Goal: Information Seeking & Learning: Check status

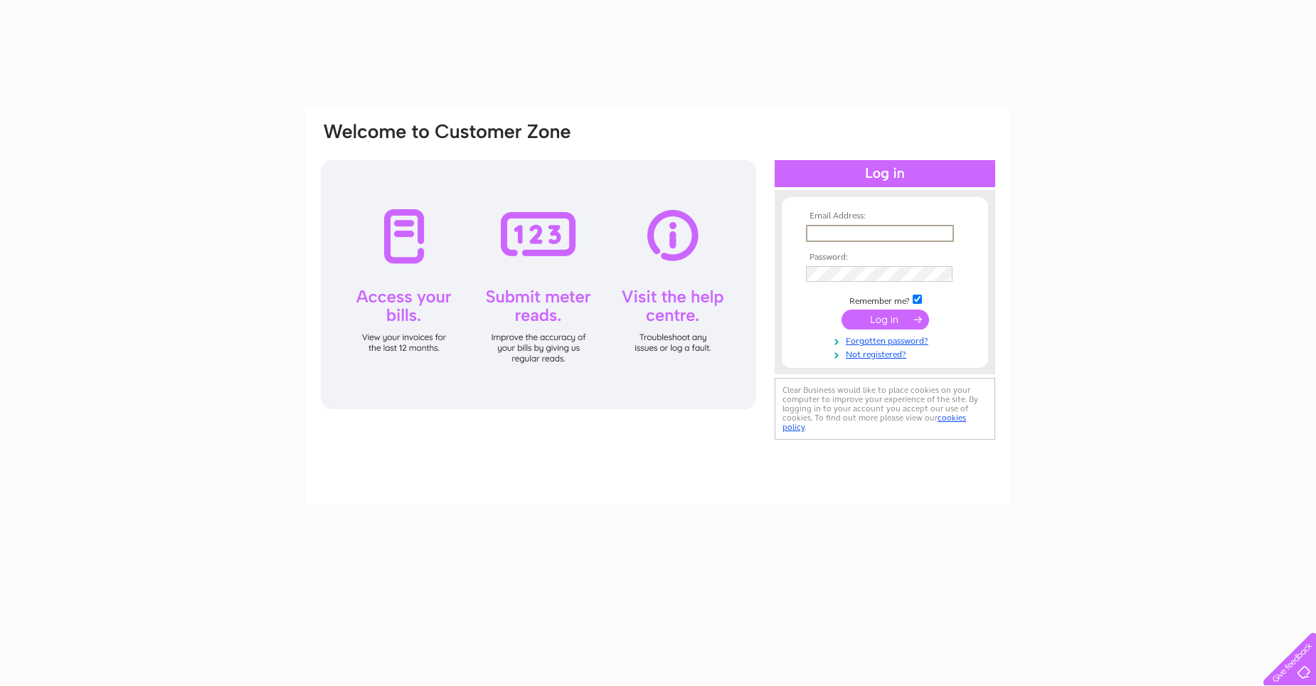
click at [837, 228] on input "text" at bounding box center [880, 233] width 148 height 17
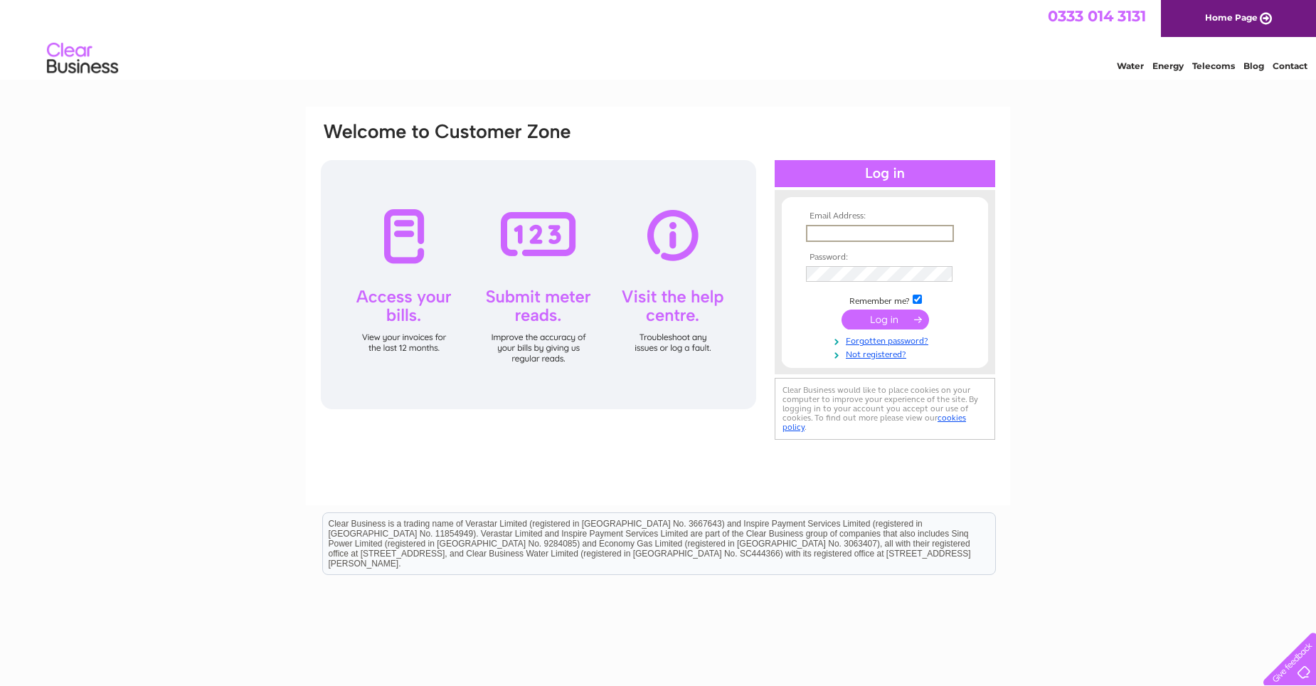
type input "[EMAIL_ADDRESS][DOMAIN_NAME]"
click at [878, 317] on input "submit" at bounding box center [885, 318] width 87 height 20
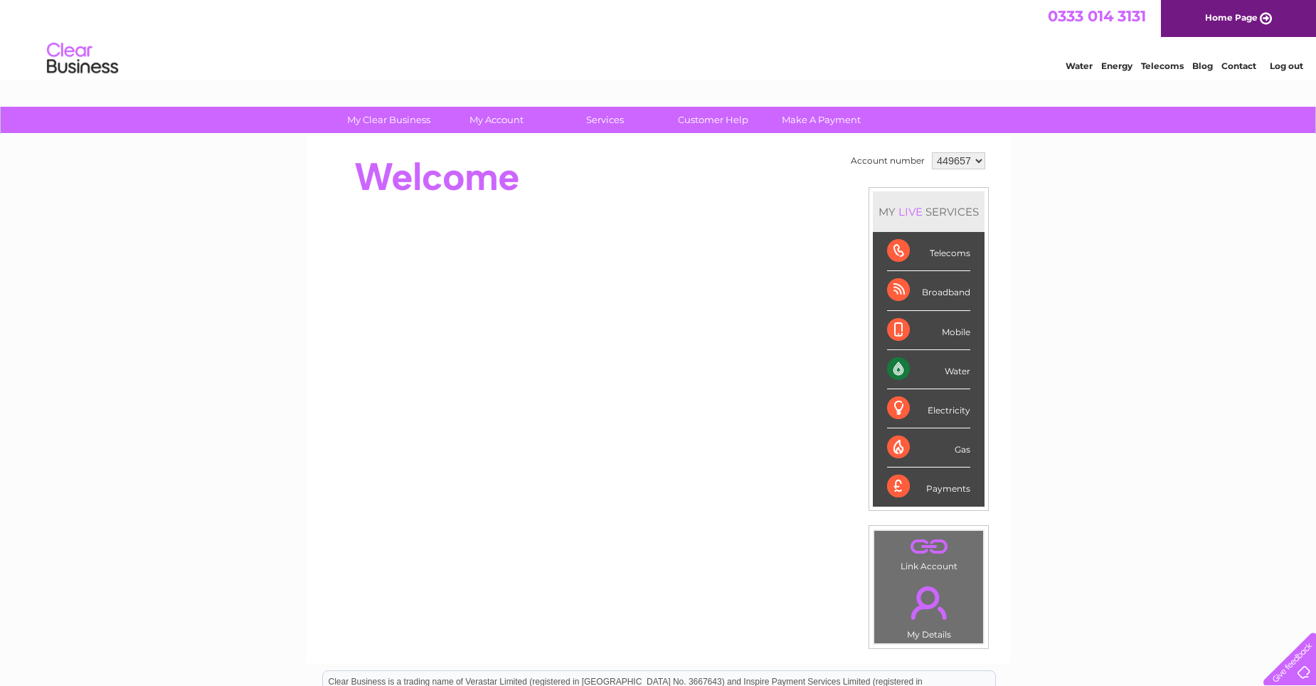
click at [937, 474] on div "Payments" at bounding box center [928, 486] width 83 height 38
click at [935, 484] on div "Payments" at bounding box center [928, 486] width 83 height 38
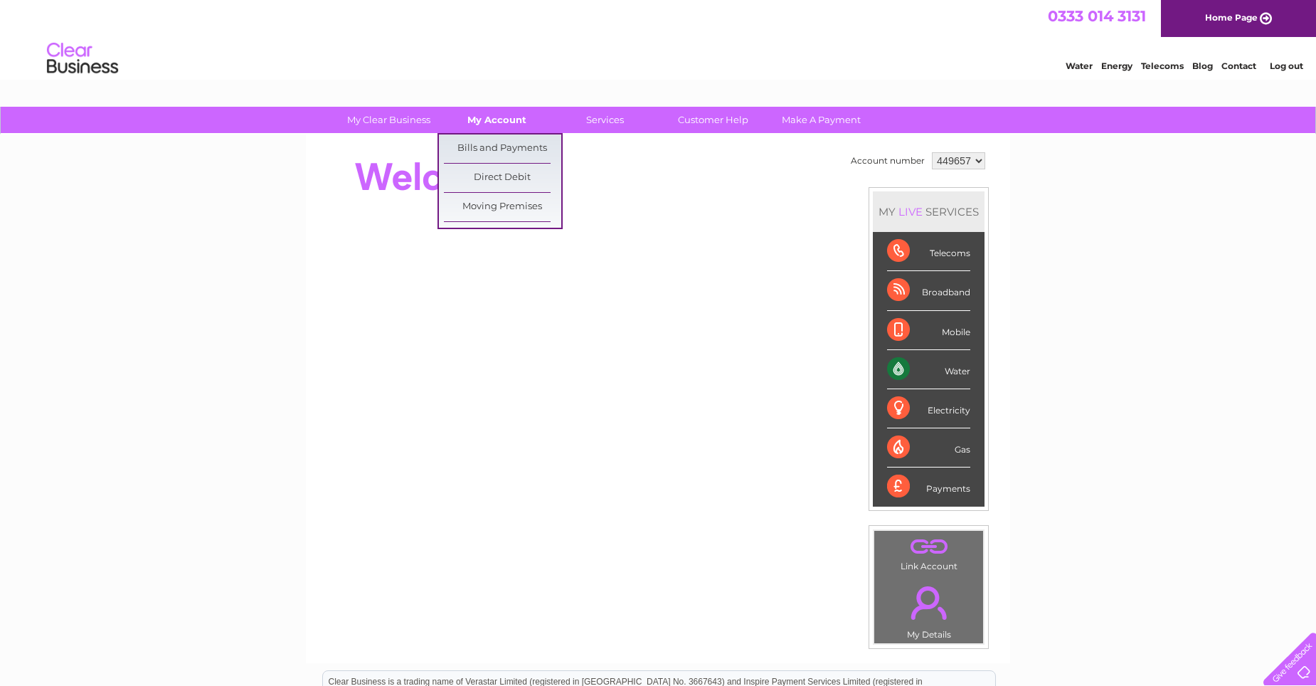
click at [492, 107] on link "My Account" at bounding box center [496, 120] width 117 height 26
click at [496, 149] on link "Bills and Payments" at bounding box center [502, 148] width 117 height 28
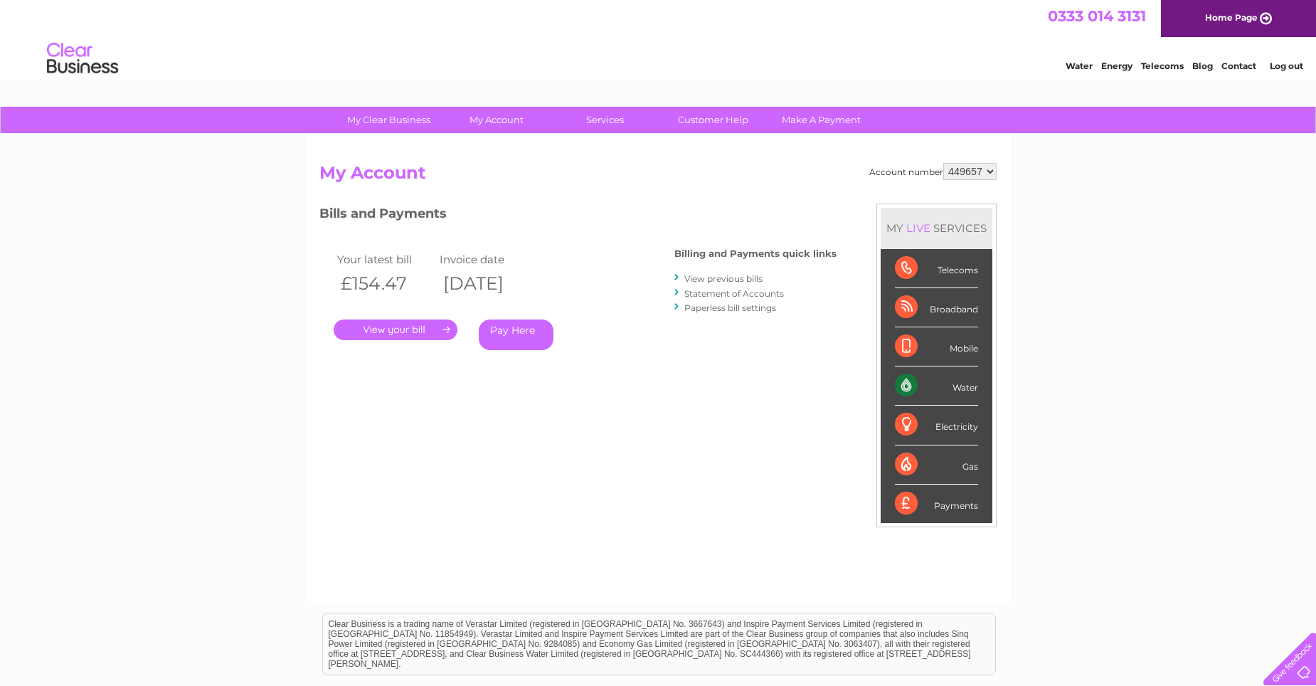
click at [430, 321] on link "." at bounding box center [396, 329] width 124 height 21
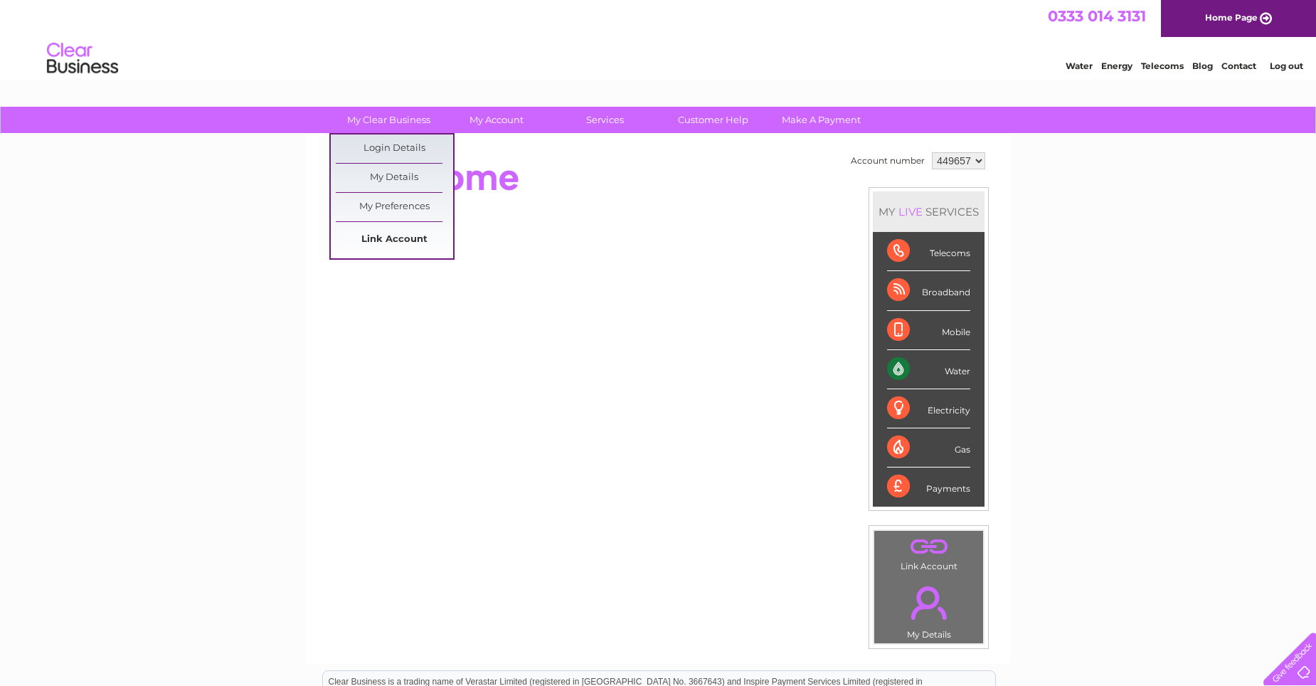
click at [362, 240] on link "Link Account" at bounding box center [394, 240] width 117 height 28
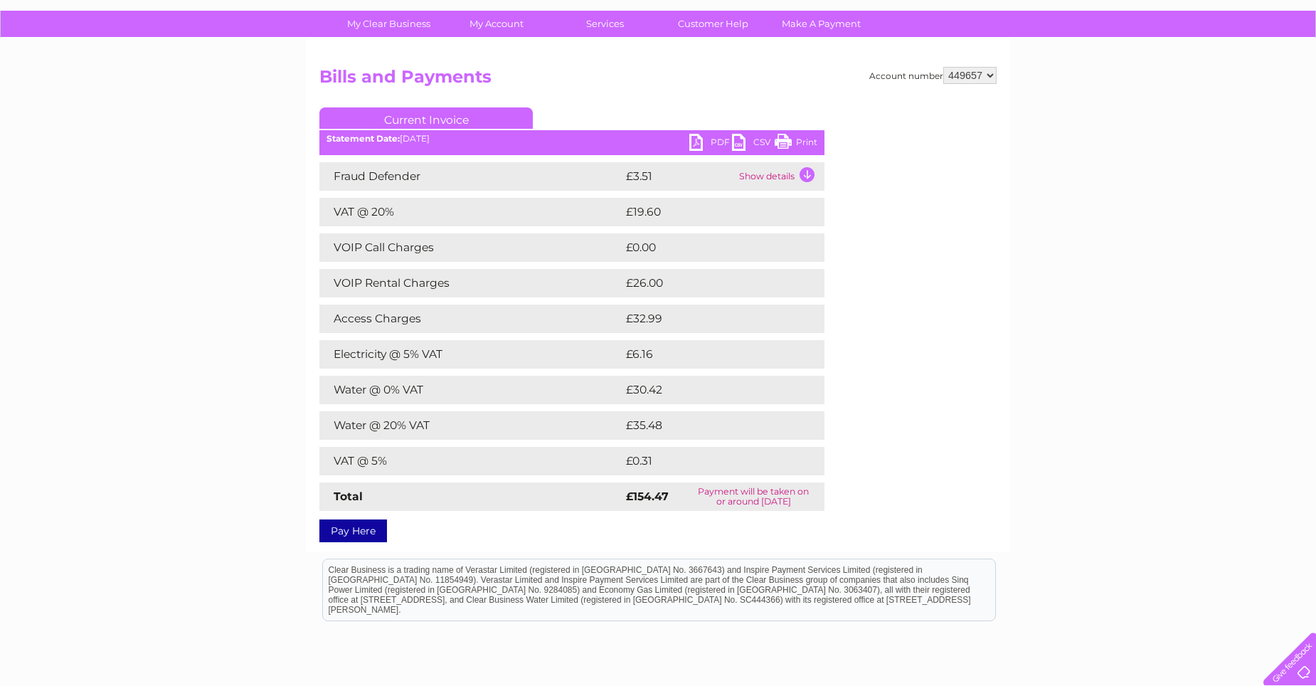
scroll to position [71, 0]
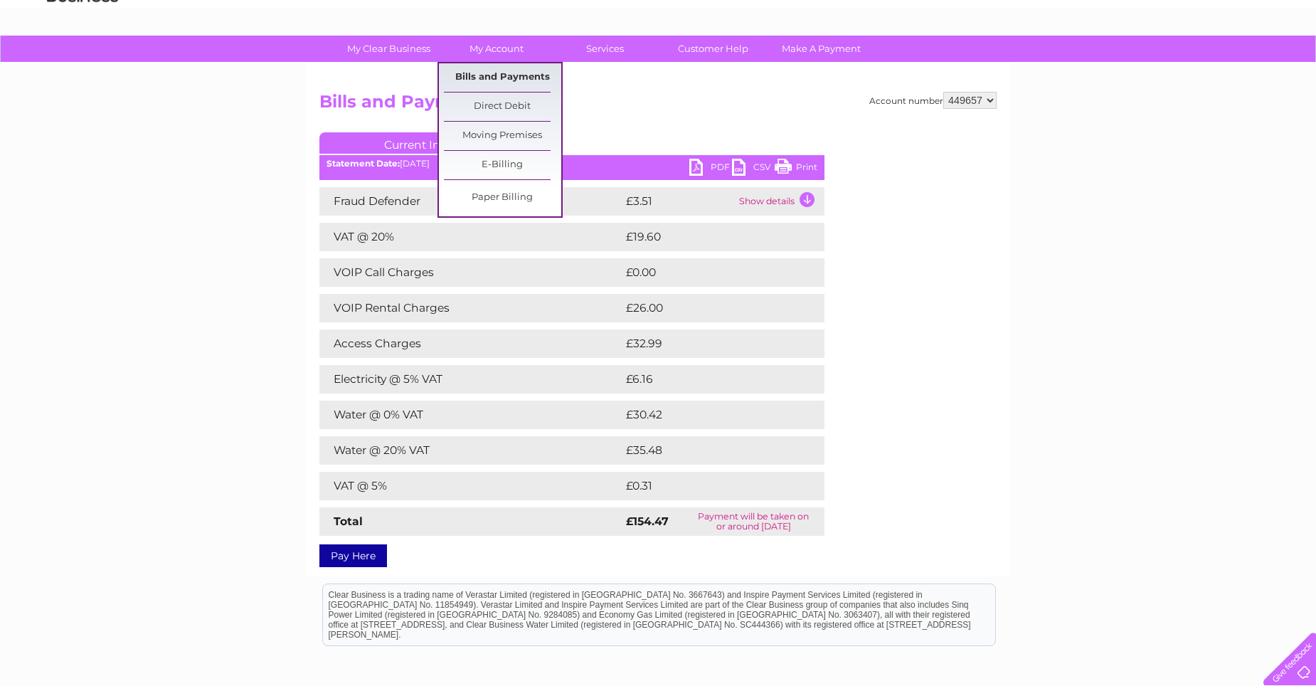
click at [510, 73] on link "Bills and Payments" at bounding box center [502, 77] width 117 height 28
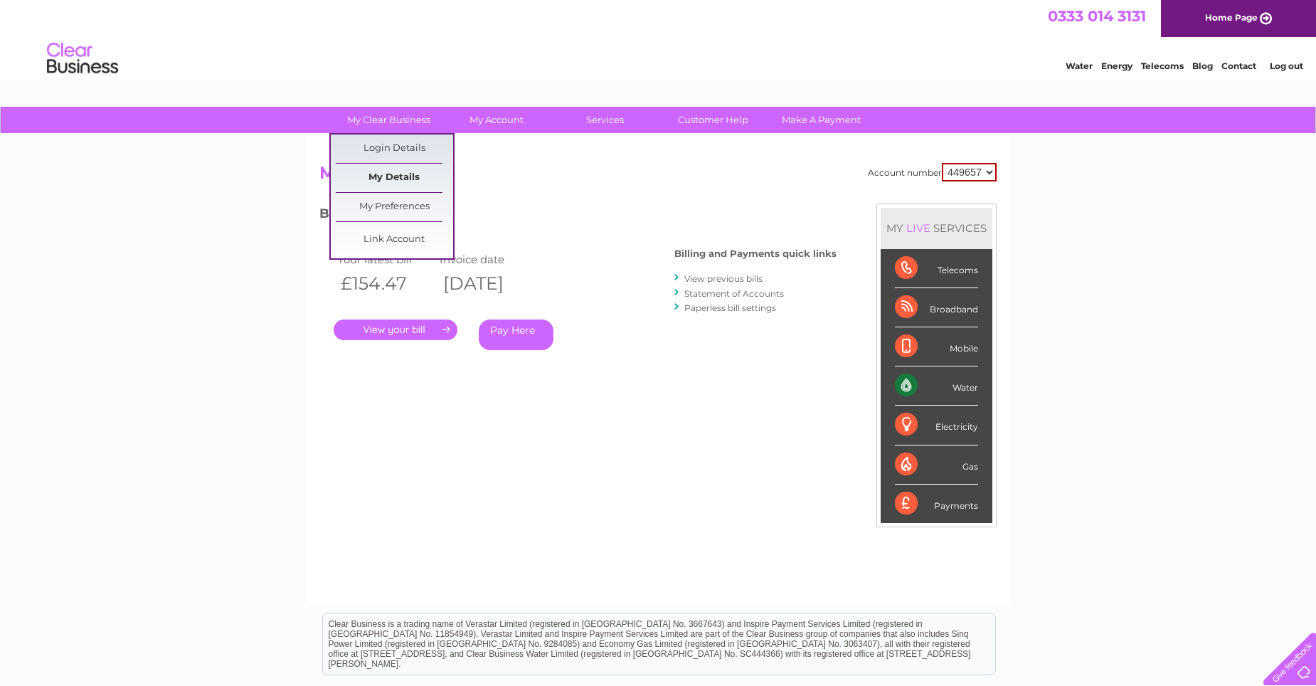
click at [392, 183] on link "My Details" at bounding box center [394, 178] width 117 height 28
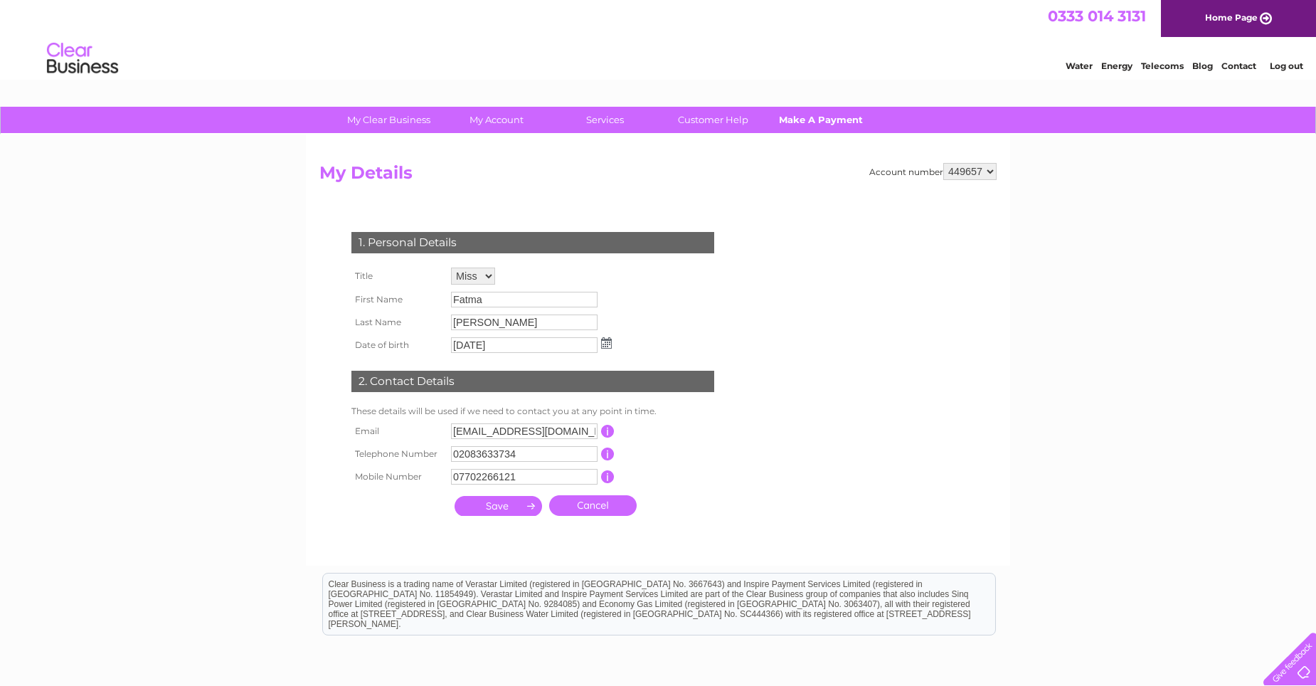
click at [807, 121] on link "Make A Payment" at bounding box center [821, 120] width 117 height 26
click at [837, 120] on link "Make A Payment" at bounding box center [821, 120] width 117 height 26
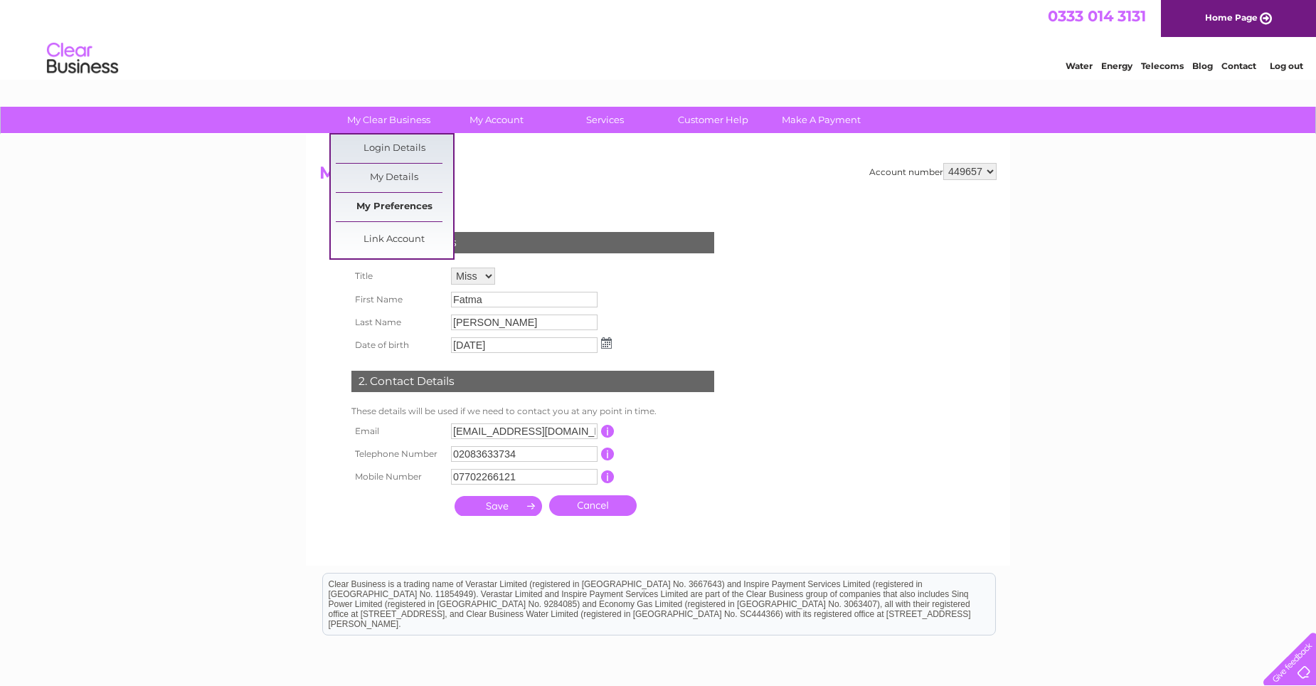
click at [406, 212] on link "My Preferences" at bounding box center [394, 207] width 117 height 28
click at [402, 184] on link "My Details" at bounding box center [394, 178] width 117 height 28
click at [405, 146] on link "Login Details" at bounding box center [394, 148] width 117 height 28
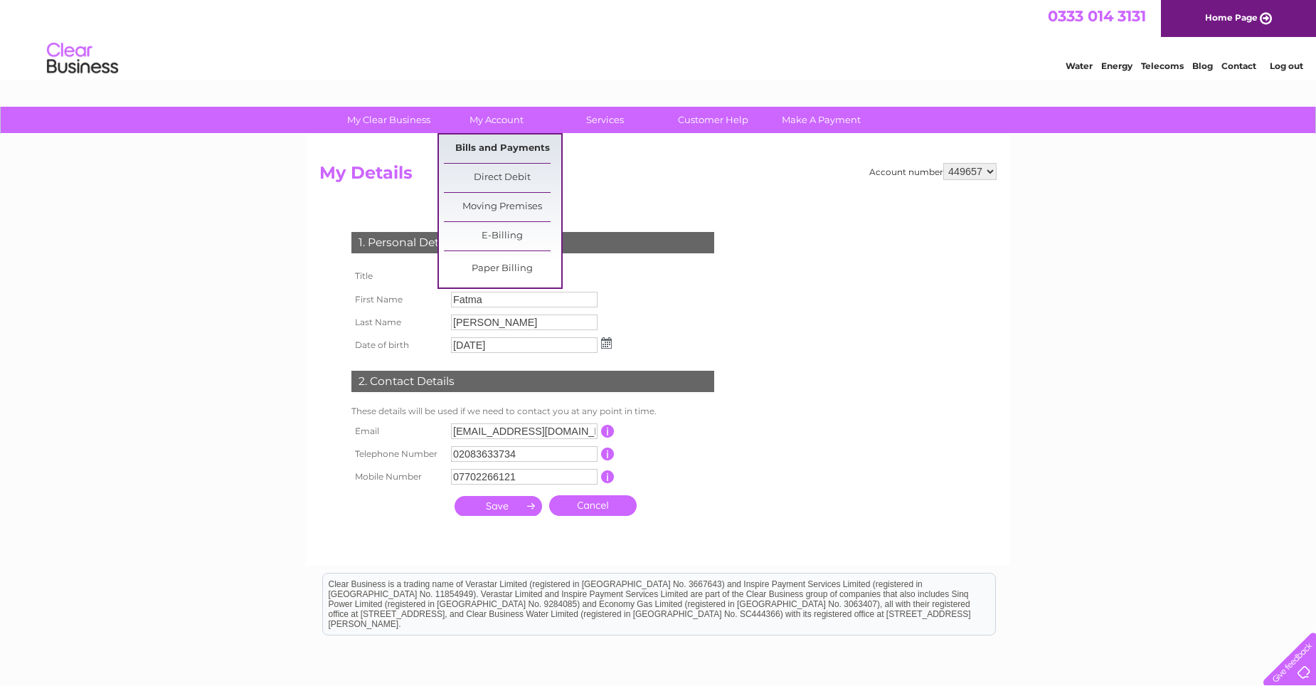
click at [519, 159] on link "Bills and Payments" at bounding box center [502, 148] width 117 height 28
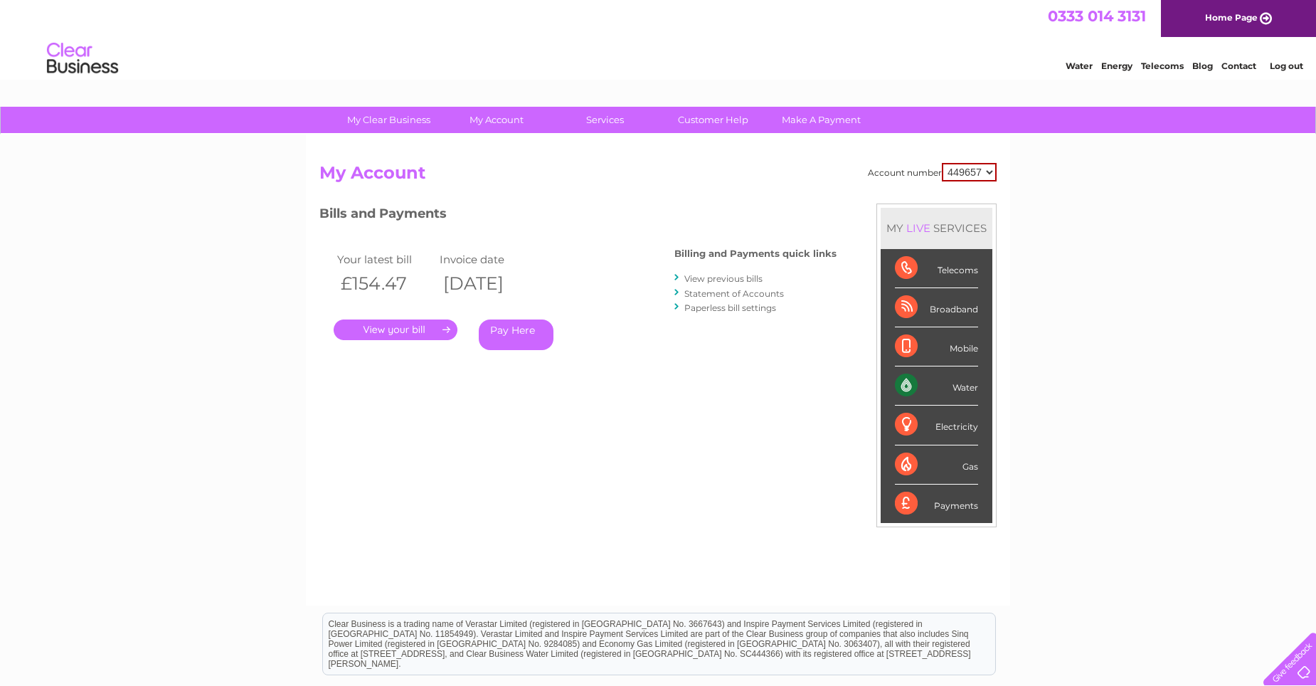
click at [741, 281] on link "View previous bills" at bounding box center [723, 278] width 78 height 11
click at [709, 280] on link "View previous bills" at bounding box center [723, 278] width 78 height 11
click at [704, 280] on link "View previous bills" at bounding box center [723, 278] width 78 height 11
click at [726, 280] on link "View previous bills" at bounding box center [723, 278] width 78 height 11
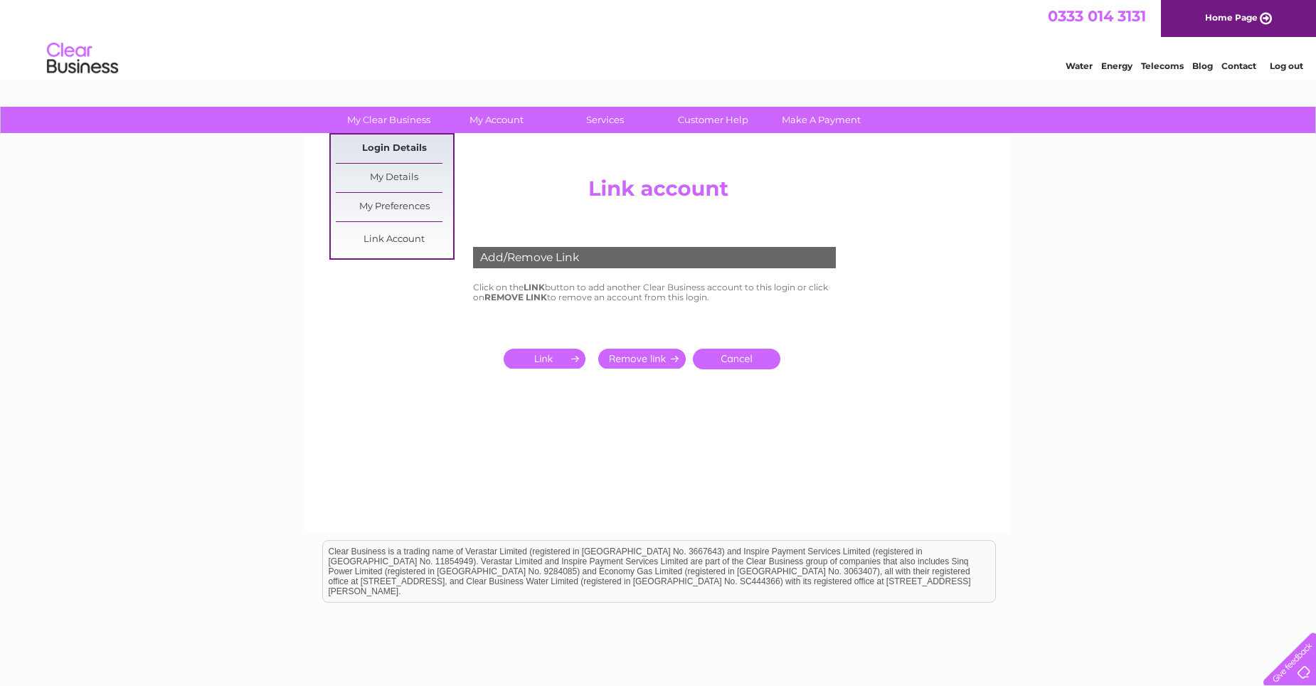
click at [410, 142] on link "Login Details" at bounding box center [394, 148] width 117 height 28
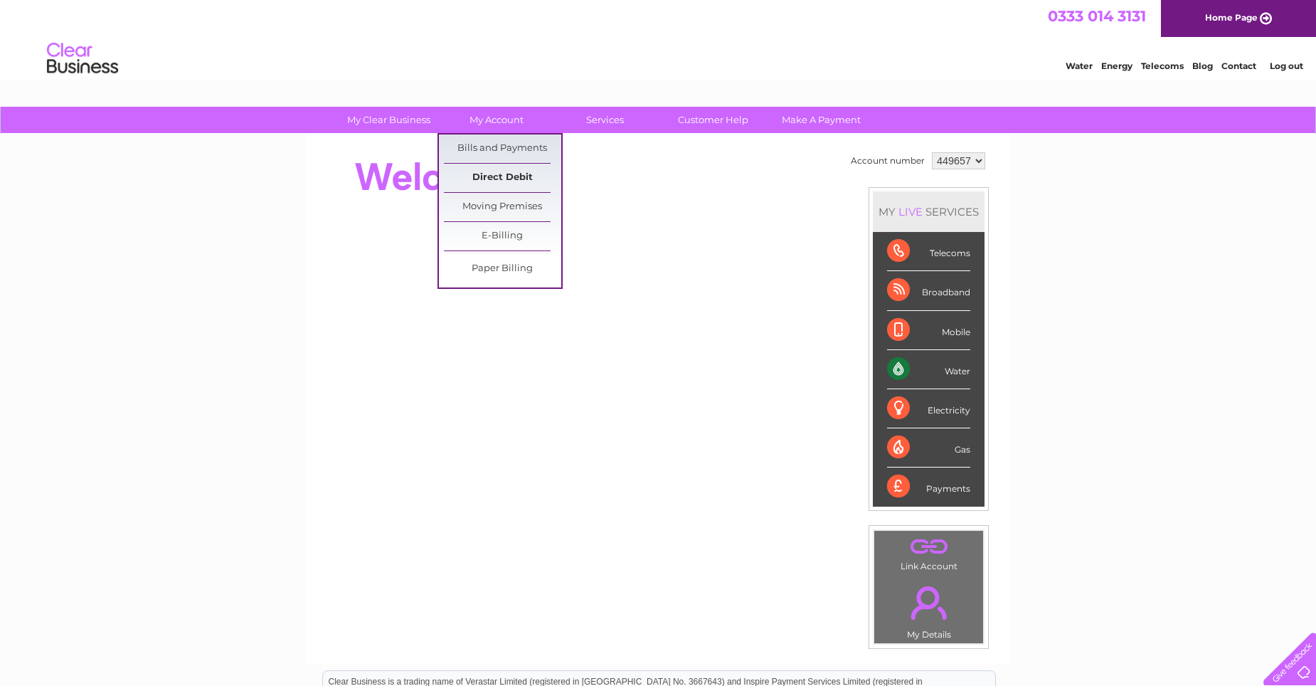
click at [514, 176] on link "Direct Debit" at bounding box center [502, 178] width 117 height 28
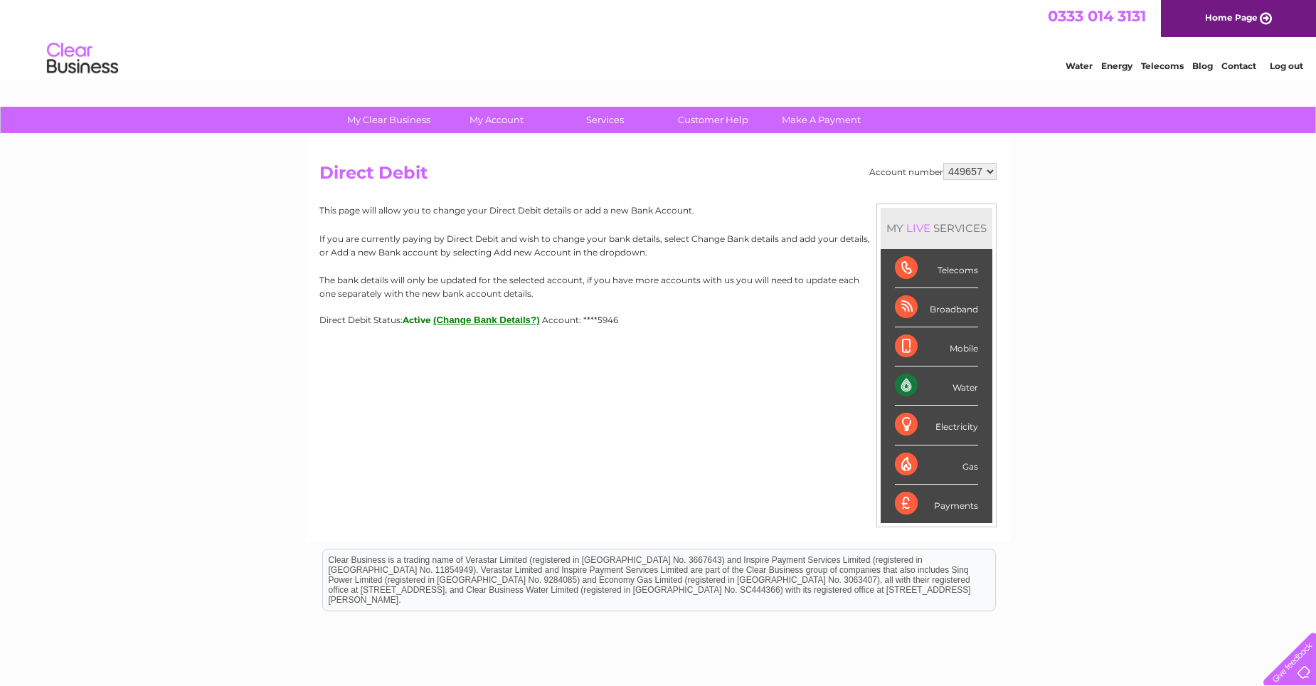
click at [490, 322] on button "(Change Bank Details?)" at bounding box center [486, 319] width 107 height 11
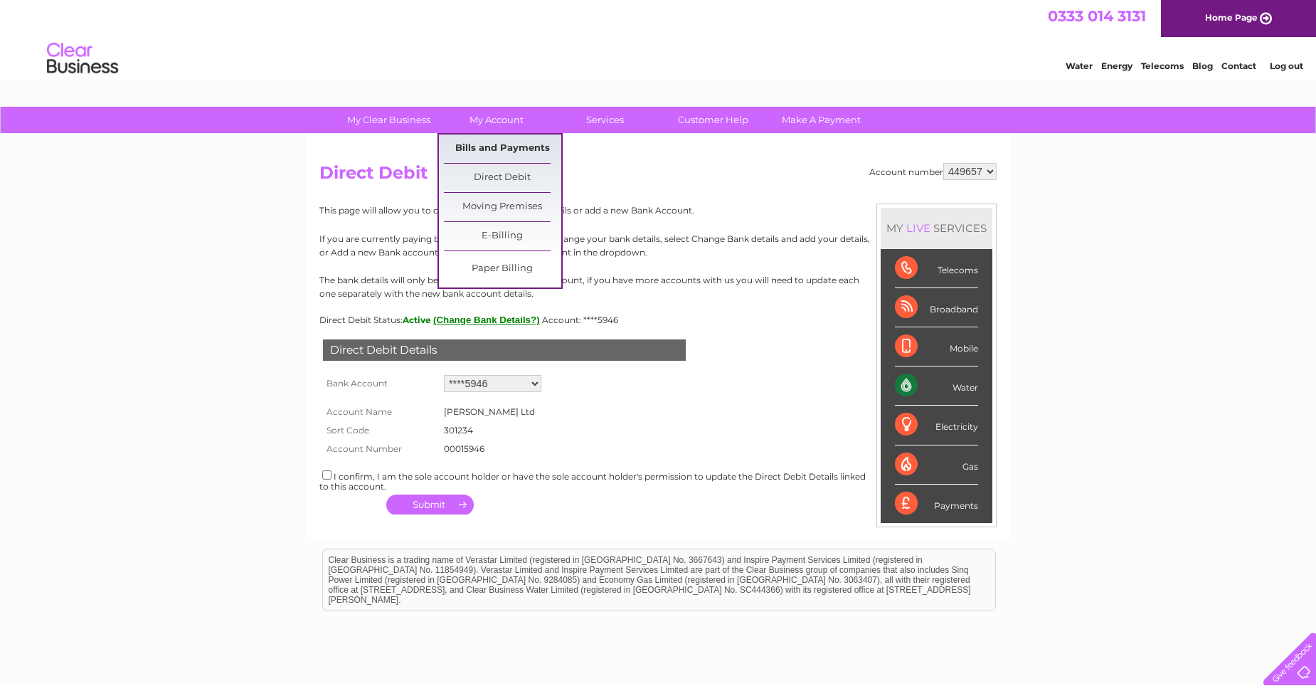
click at [497, 149] on link "Bills and Payments" at bounding box center [502, 148] width 117 height 28
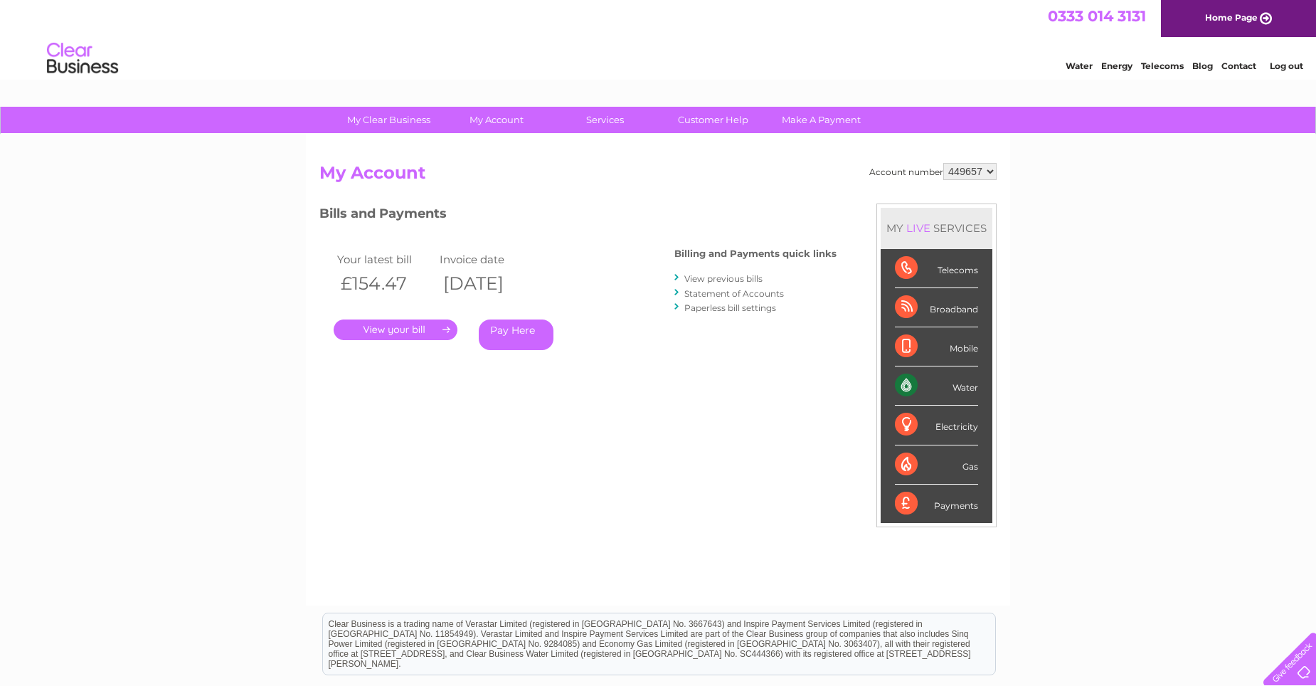
click at [719, 277] on link "View previous bills" at bounding box center [723, 278] width 78 height 11
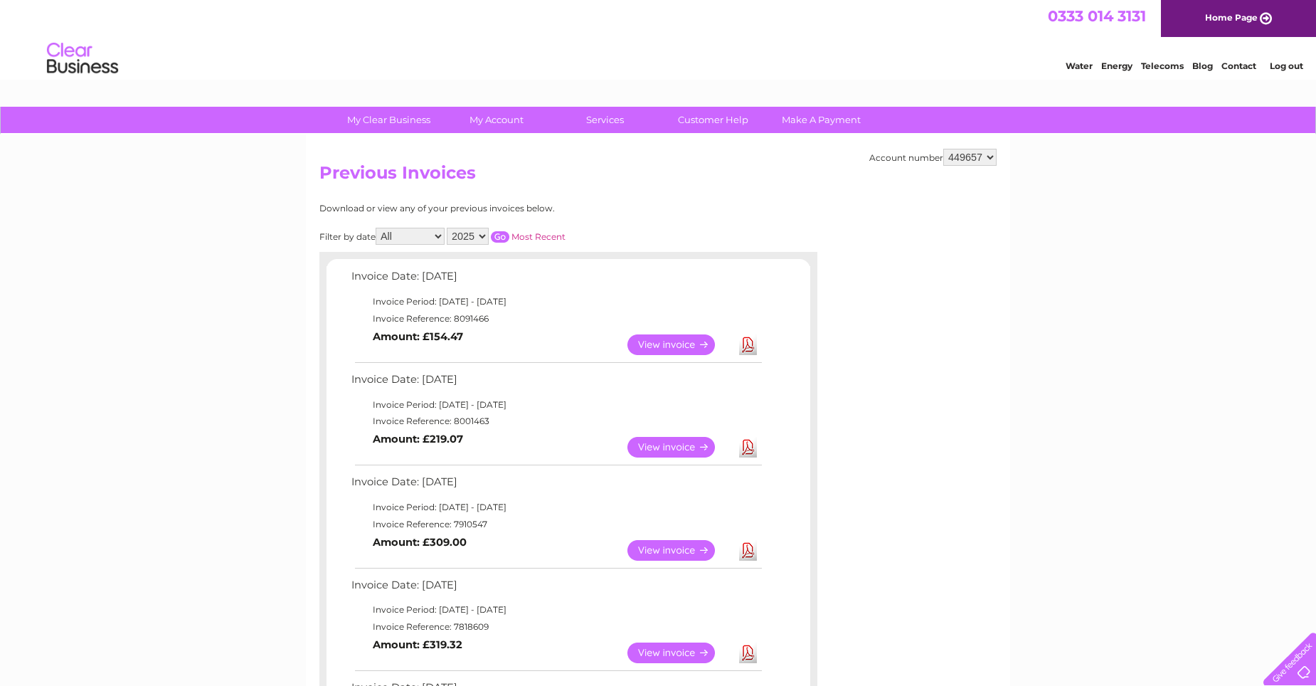
click at [703, 445] on link "View" at bounding box center [679, 447] width 105 height 21
click at [681, 344] on link "View" at bounding box center [679, 344] width 105 height 21
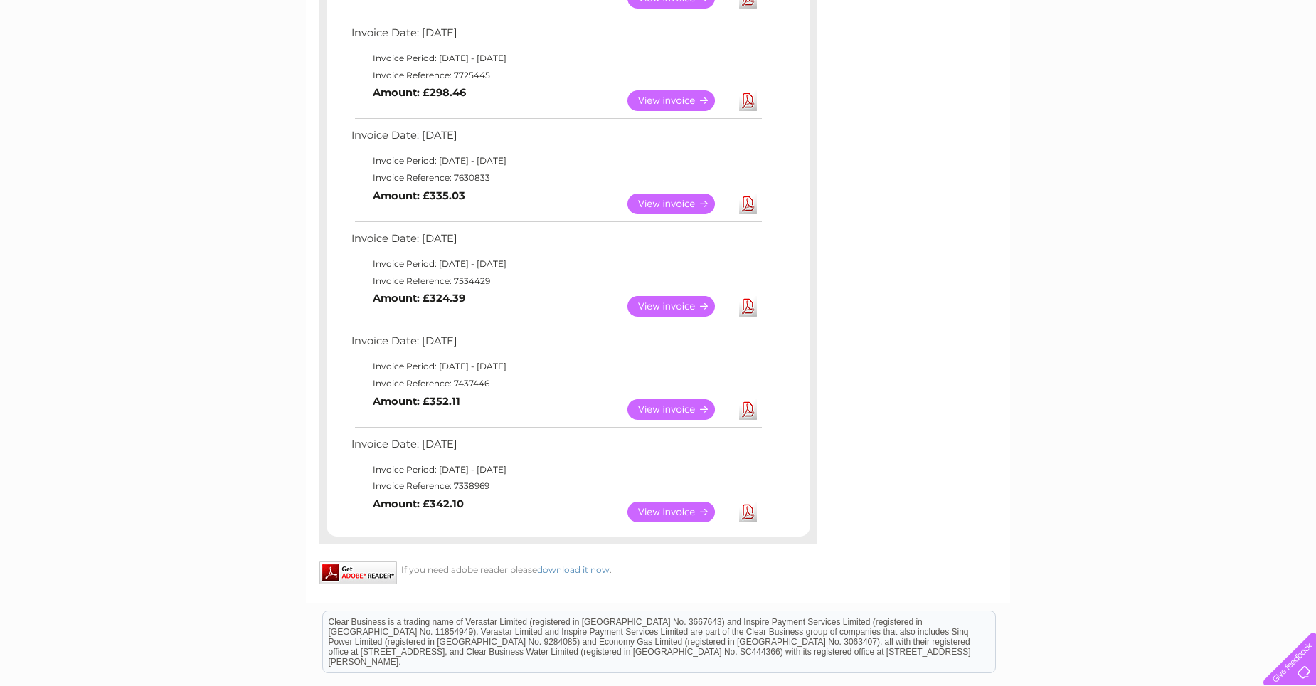
scroll to position [711, 0]
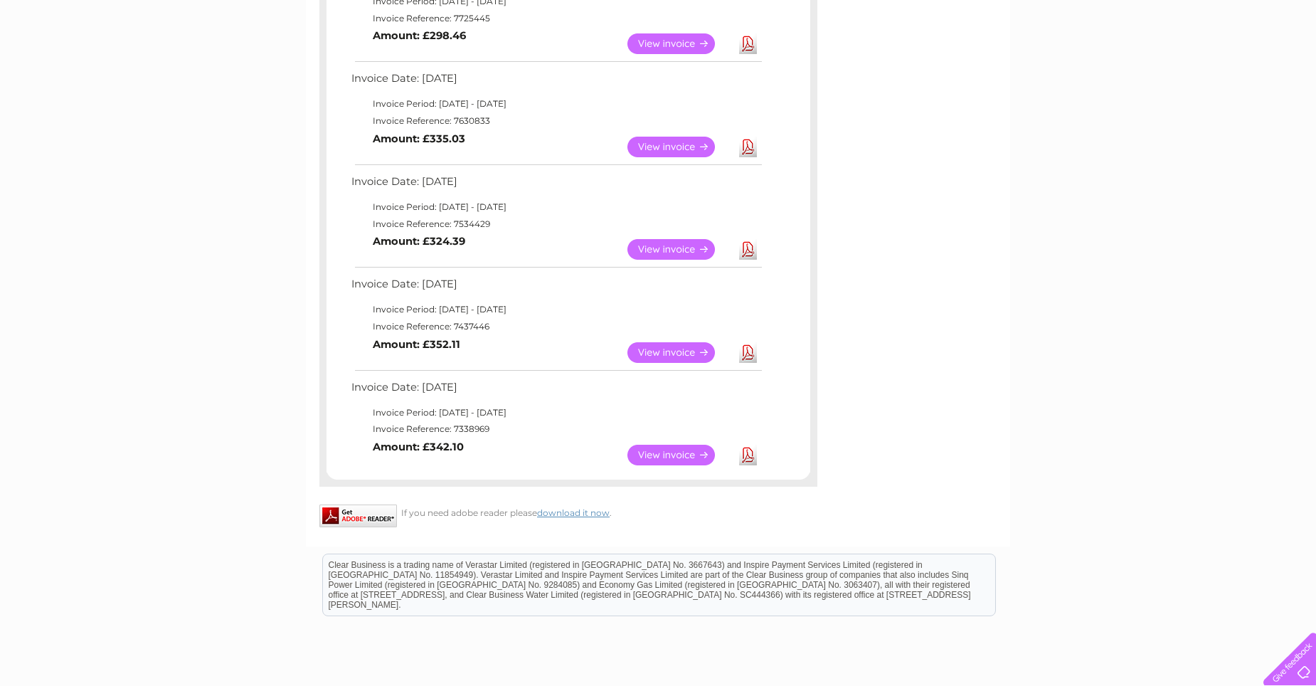
click at [662, 455] on link "View" at bounding box center [679, 455] width 105 height 21
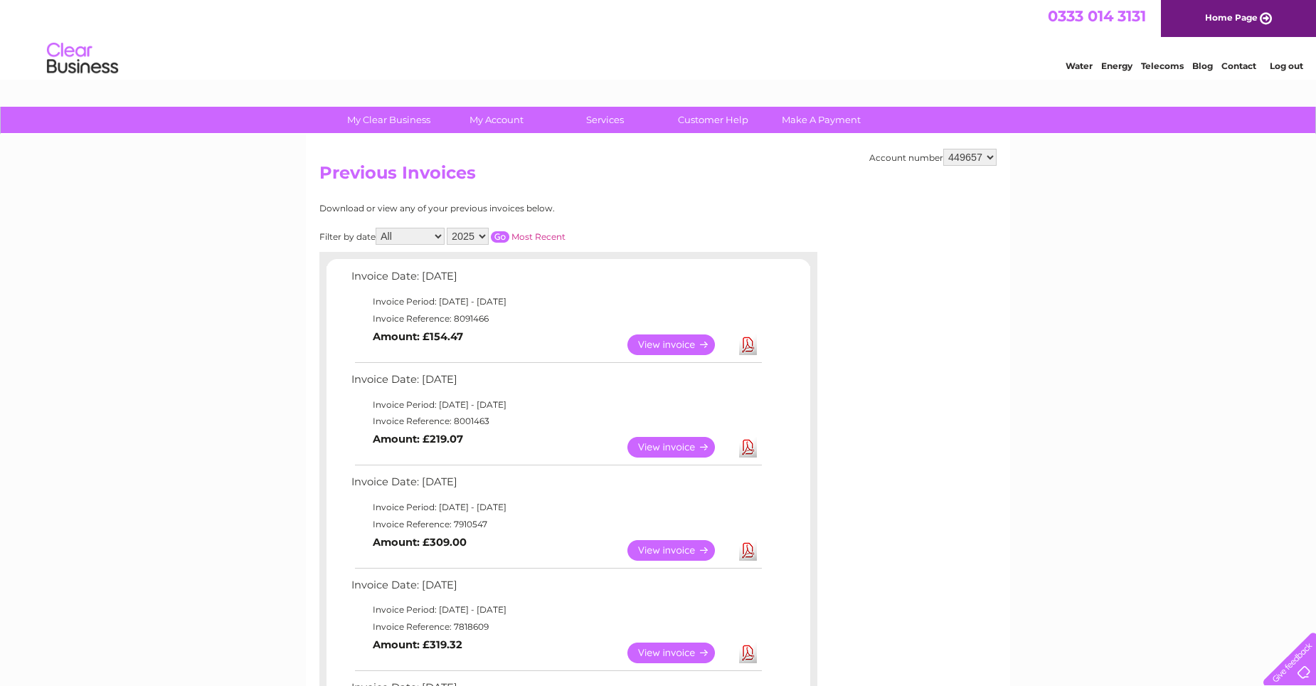
click at [673, 438] on link "View" at bounding box center [679, 447] width 105 height 21
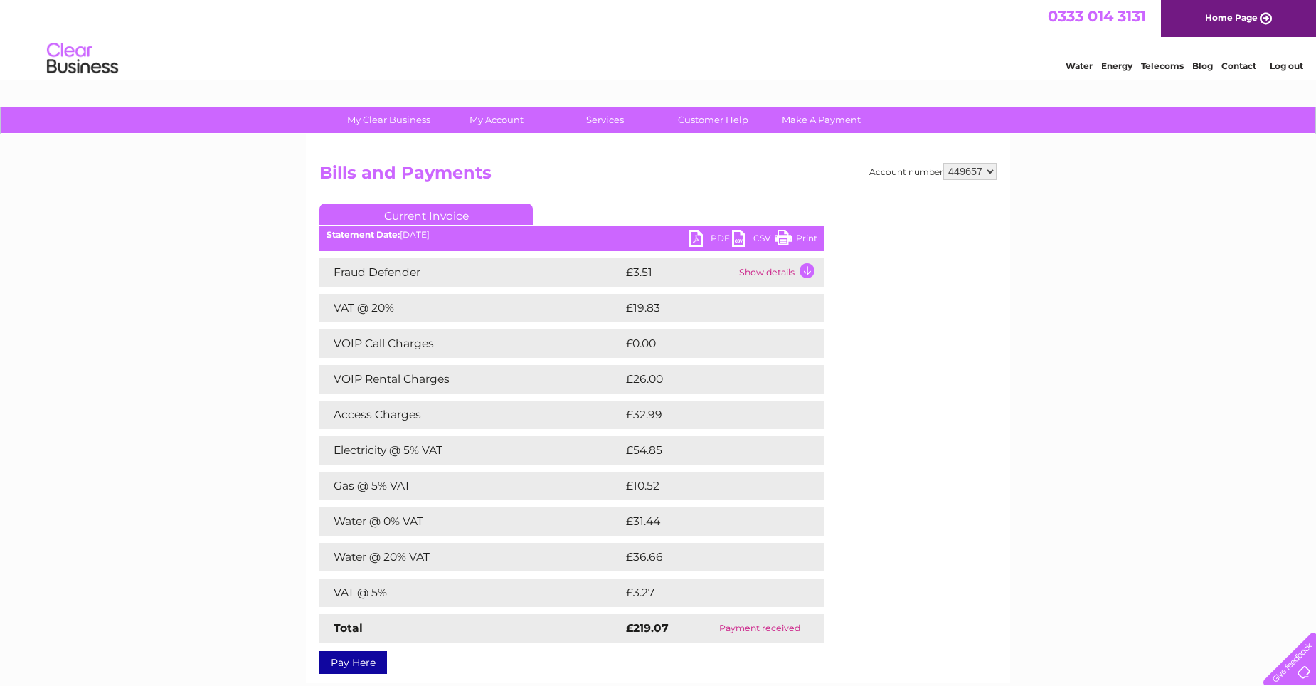
click at [795, 272] on td "Show details" at bounding box center [780, 272] width 89 height 28
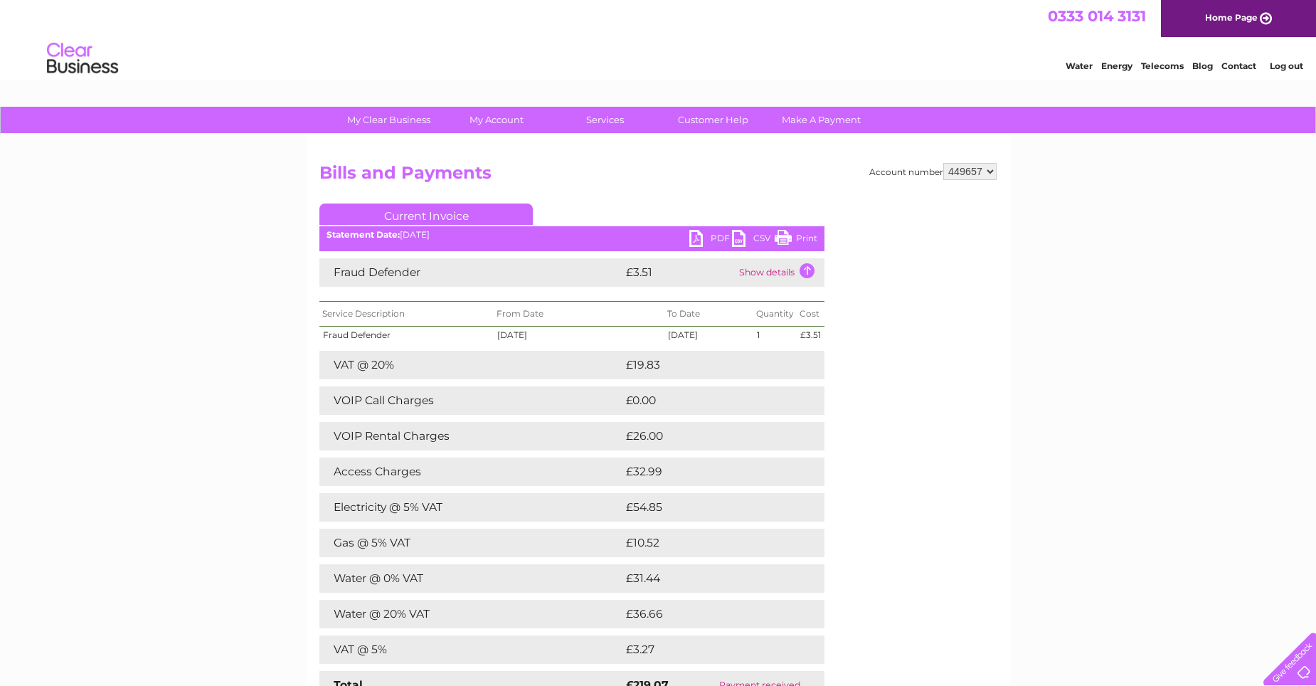
click at [709, 235] on link "PDF" at bounding box center [710, 240] width 43 height 21
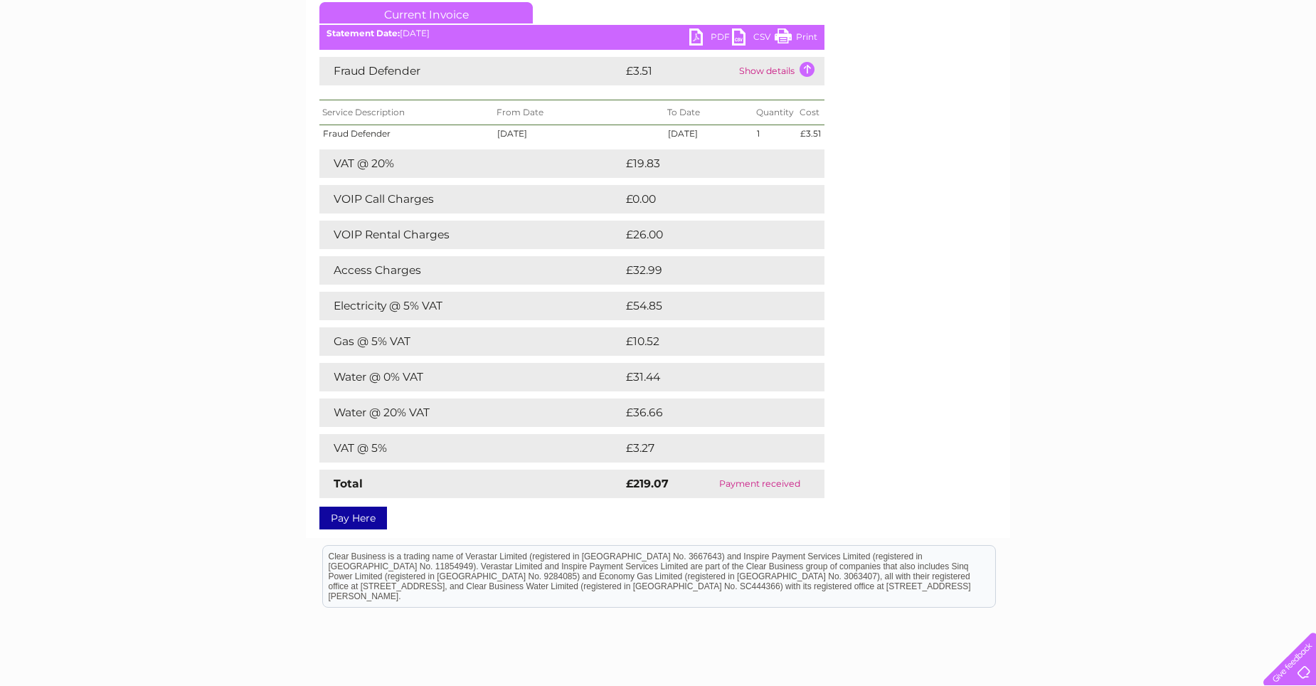
scroll to position [213, 0]
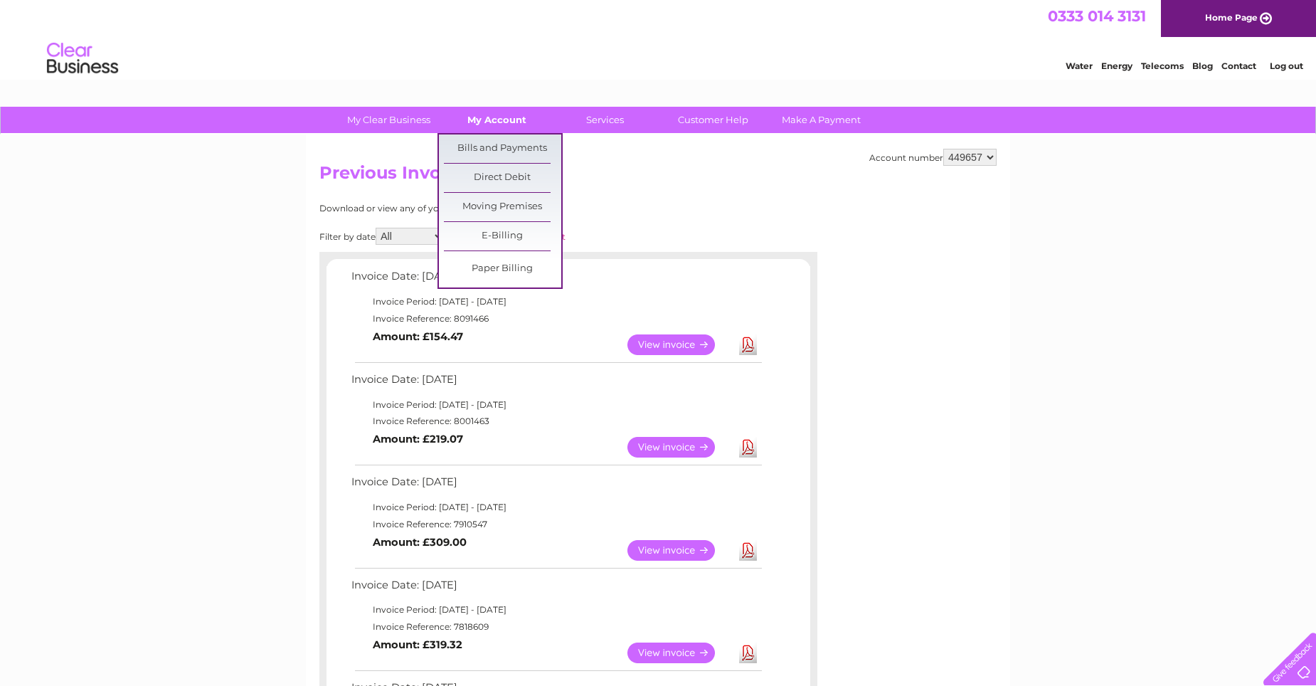
click at [504, 110] on link "My Account" at bounding box center [496, 120] width 117 height 26
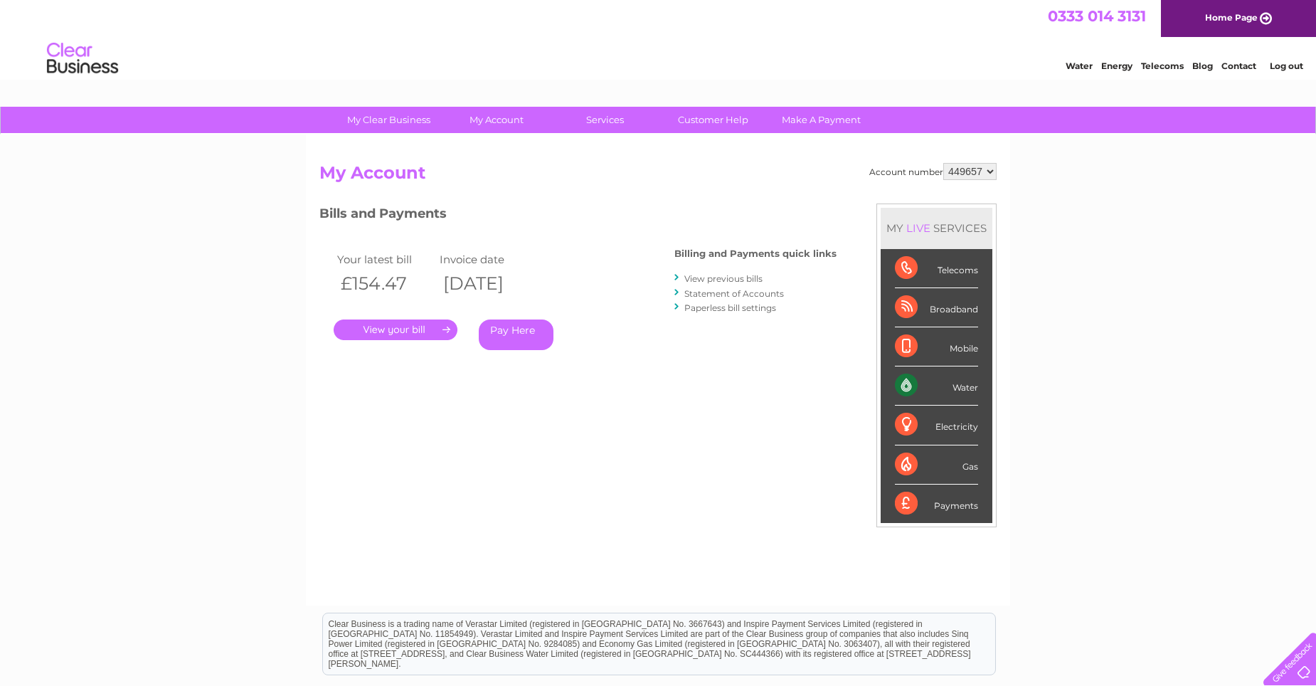
click at [423, 329] on link "." at bounding box center [396, 329] width 124 height 21
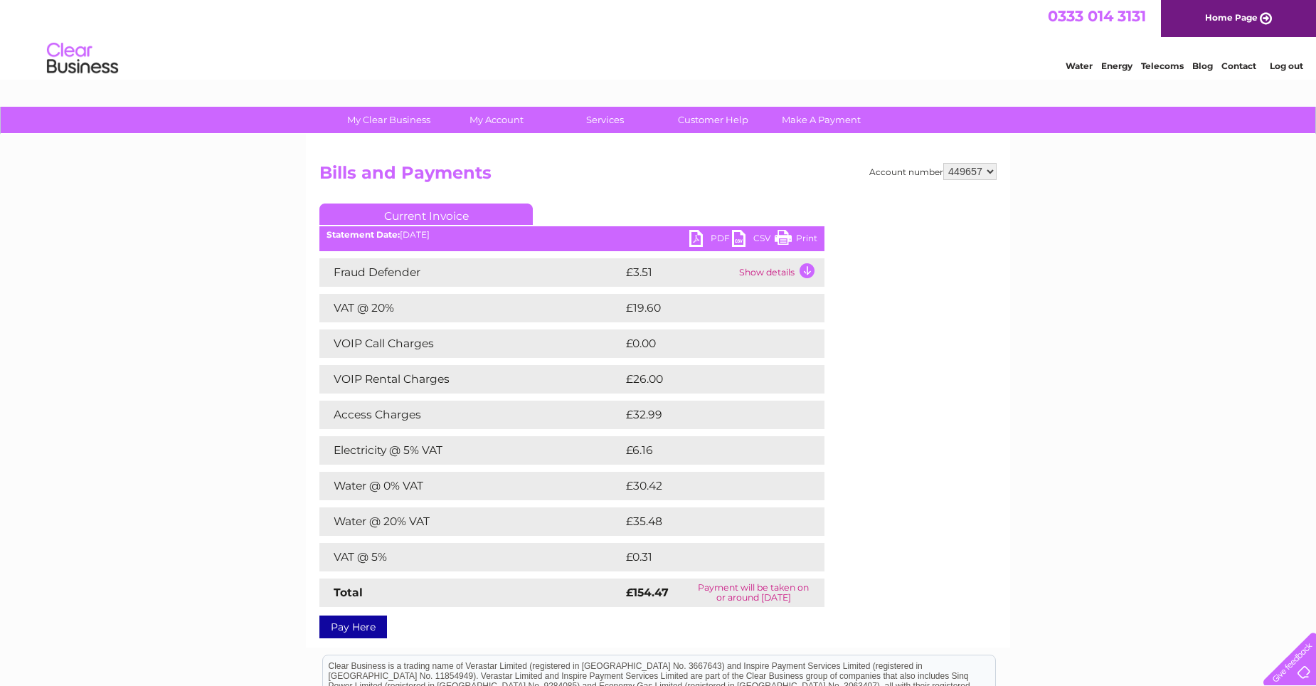
click at [694, 233] on link "PDF" at bounding box center [710, 240] width 43 height 21
click at [692, 237] on link "PDF" at bounding box center [710, 240] width 43 height 21
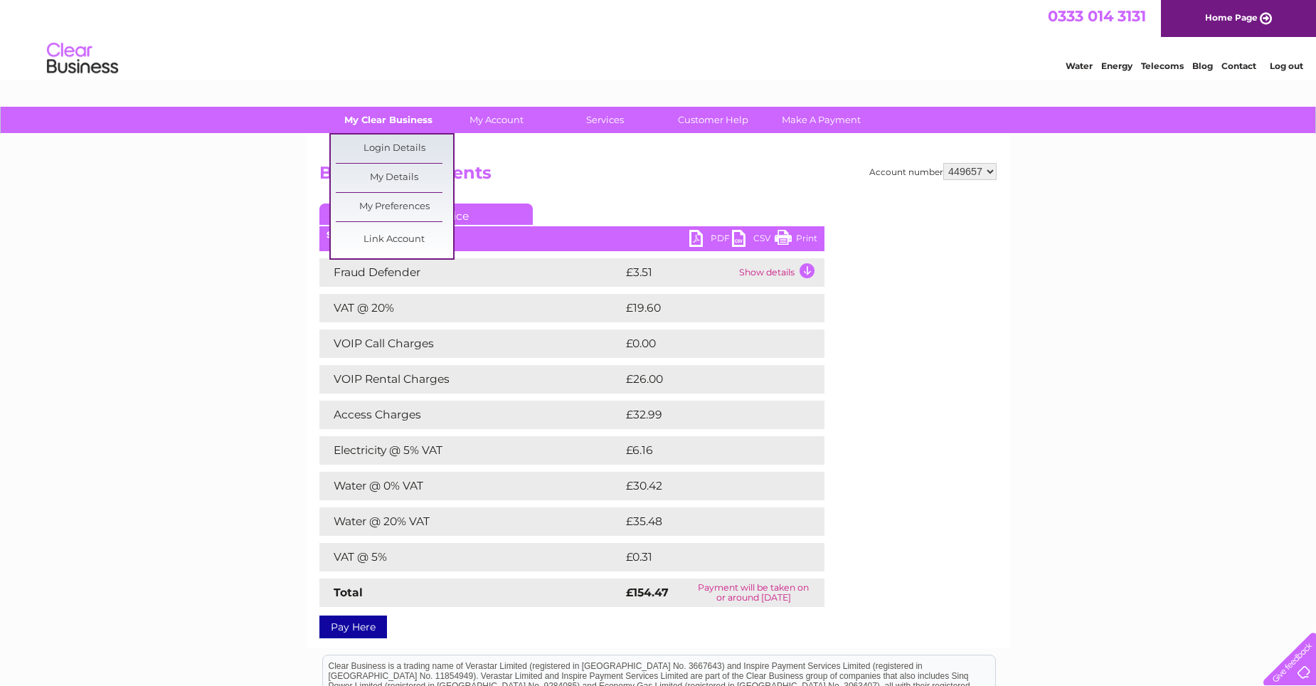
click at [391, 122] on link "My Clear Business" at bounding box center [388, 120] width 117 height 26
click at [380, 123] on link "My Clear Business" at bounding box center [388, 120] width 117 height 26
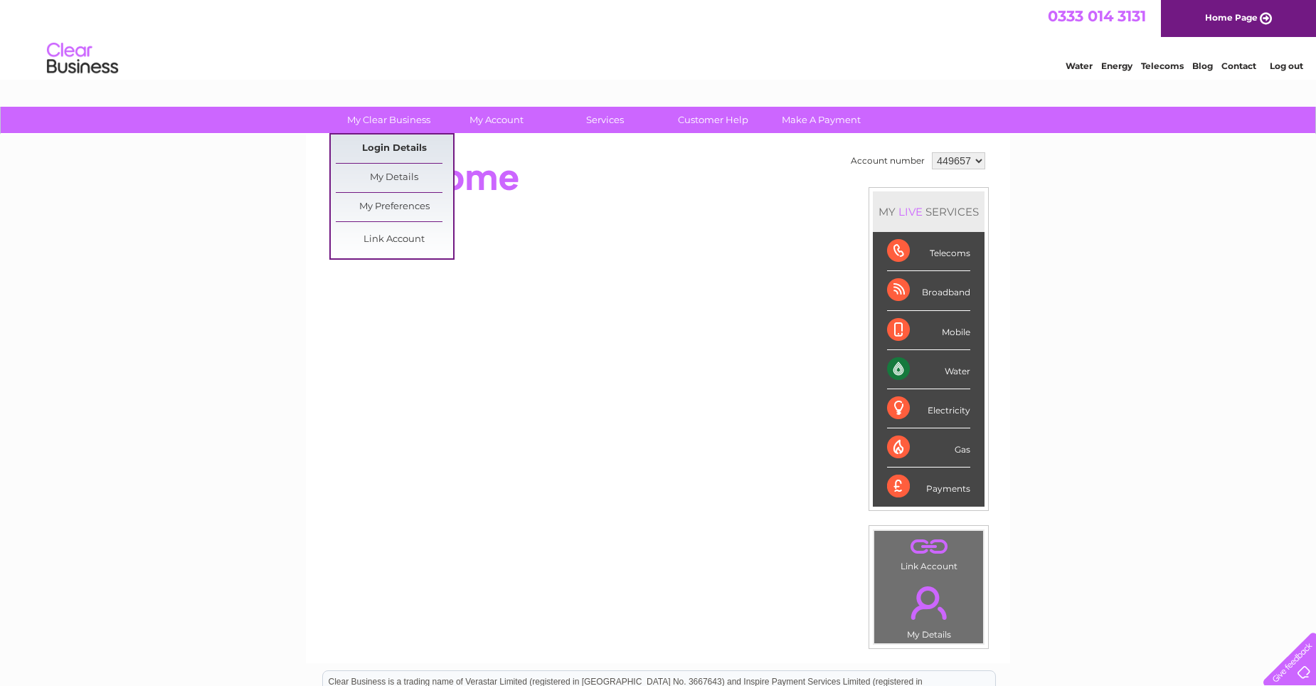
click at [403, 158] on link "Login Details" at bounding box center [394, 148] width 117 height 28
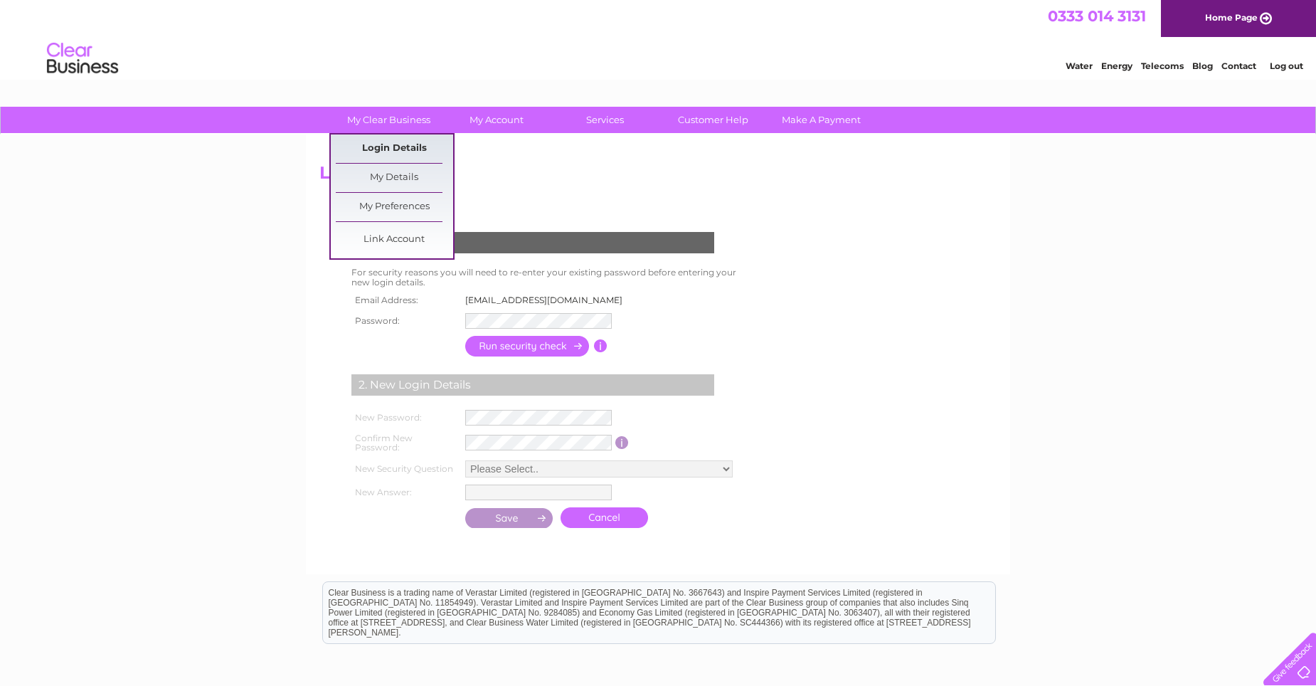
click at [398, 143] on link "Login Details" at bounding box center [394, 148] width 117 height 28
click at [398, 185] on link "My Details" at bounding box center [394, 178] width 117 height 28
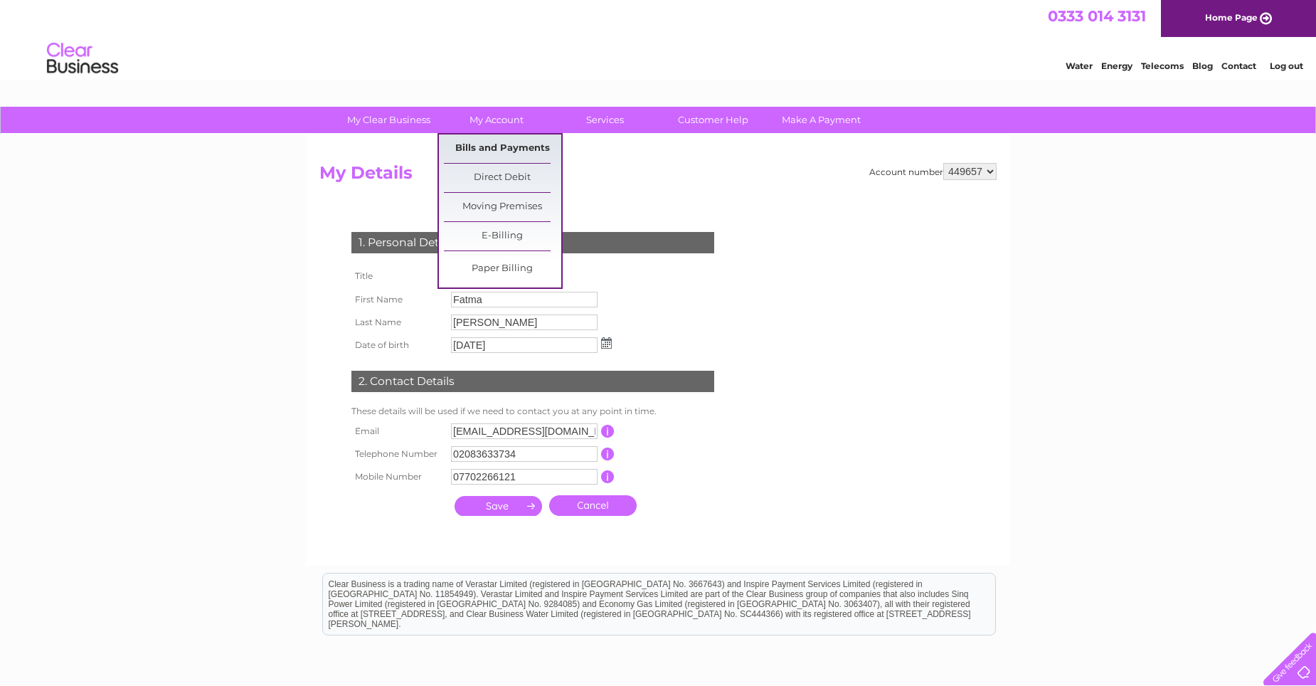
click at [518, 149] on link "Bills and Payments" at bounding box center [502, 148] width 117 height 28
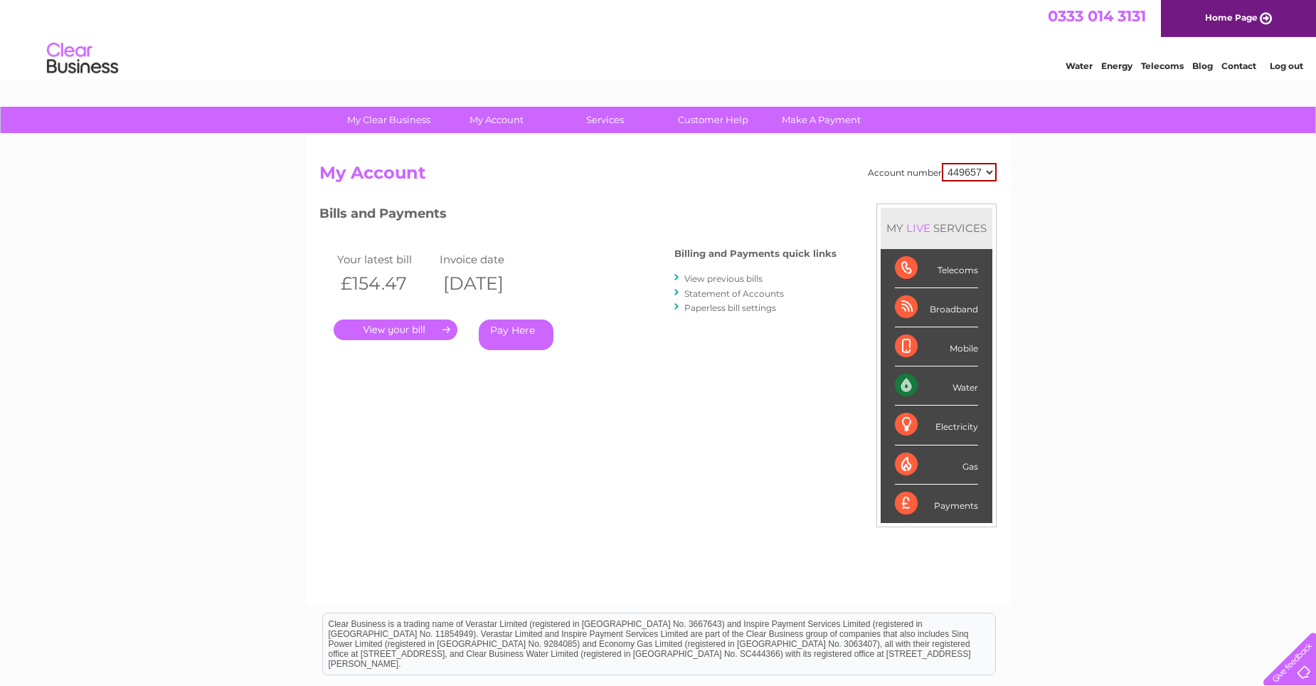
click at [753, 277] on link "View previous bills" at bounding box center [723, 278] width 78 height 11
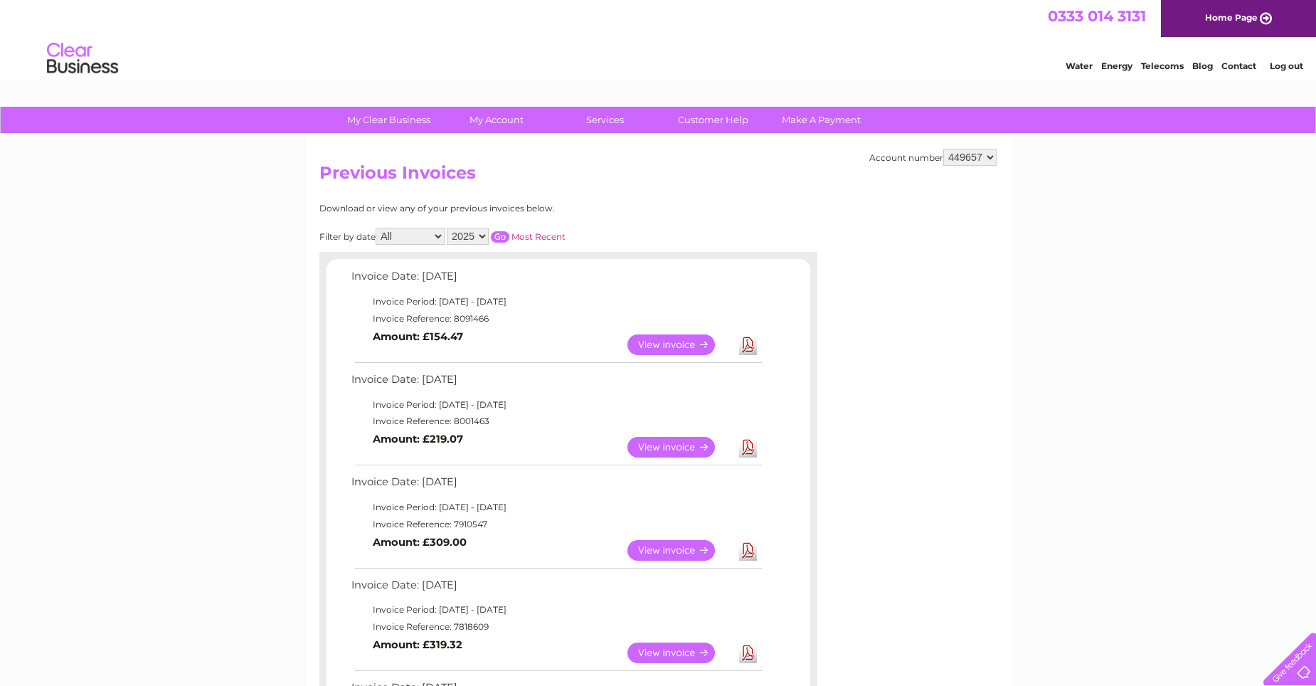
scroll to position [71, 0]
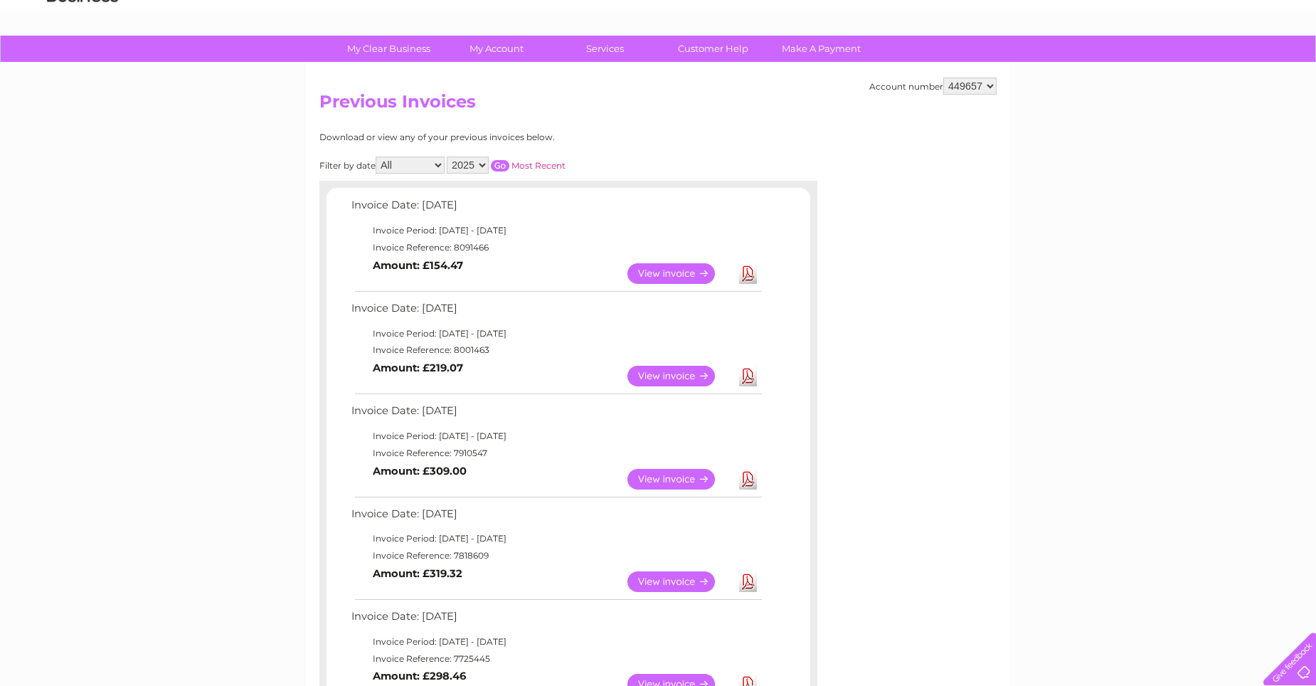
click at [659, 477] on link "View" at bounding box center [679, 479] width 105 height 21
click at [655, 376] on link "View" at bounding box center [679, 376] width 105 height 21
click at [649, 375] on link "View" at bounding box center [679, 376] width 105 height 21
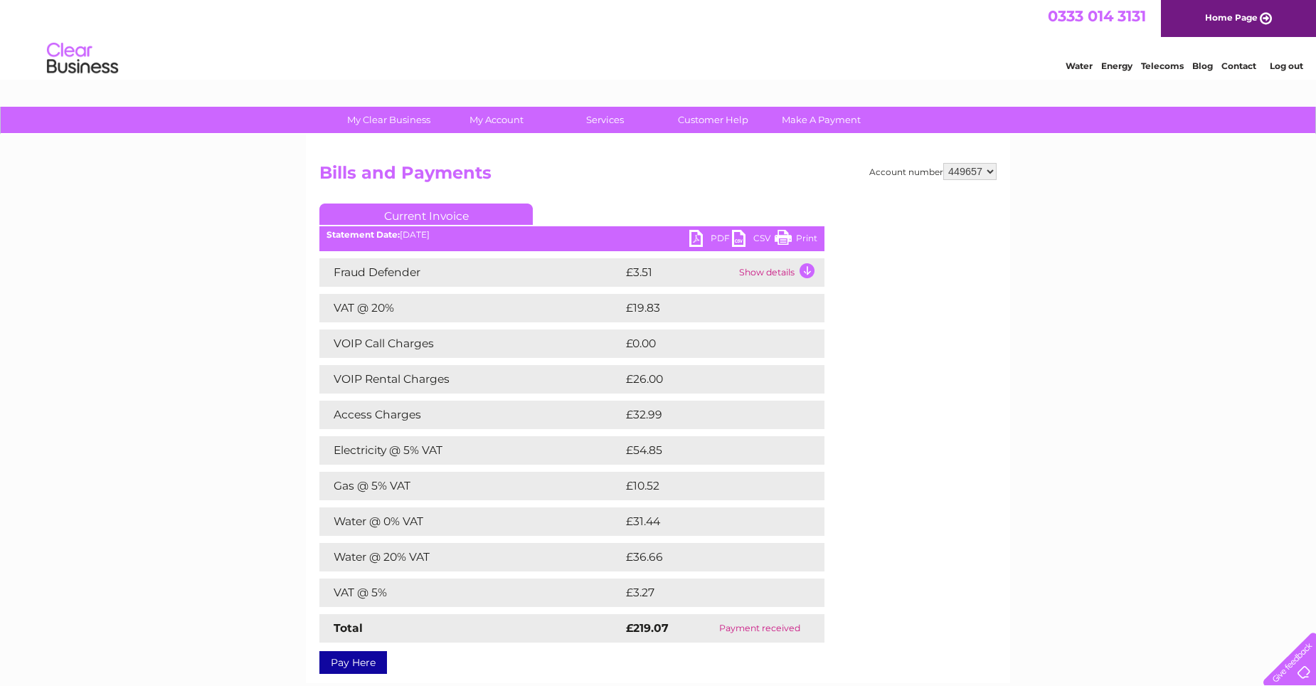
click at [808, 270] on td "Show details" at bounding box center [780, 272] width 89 height 28
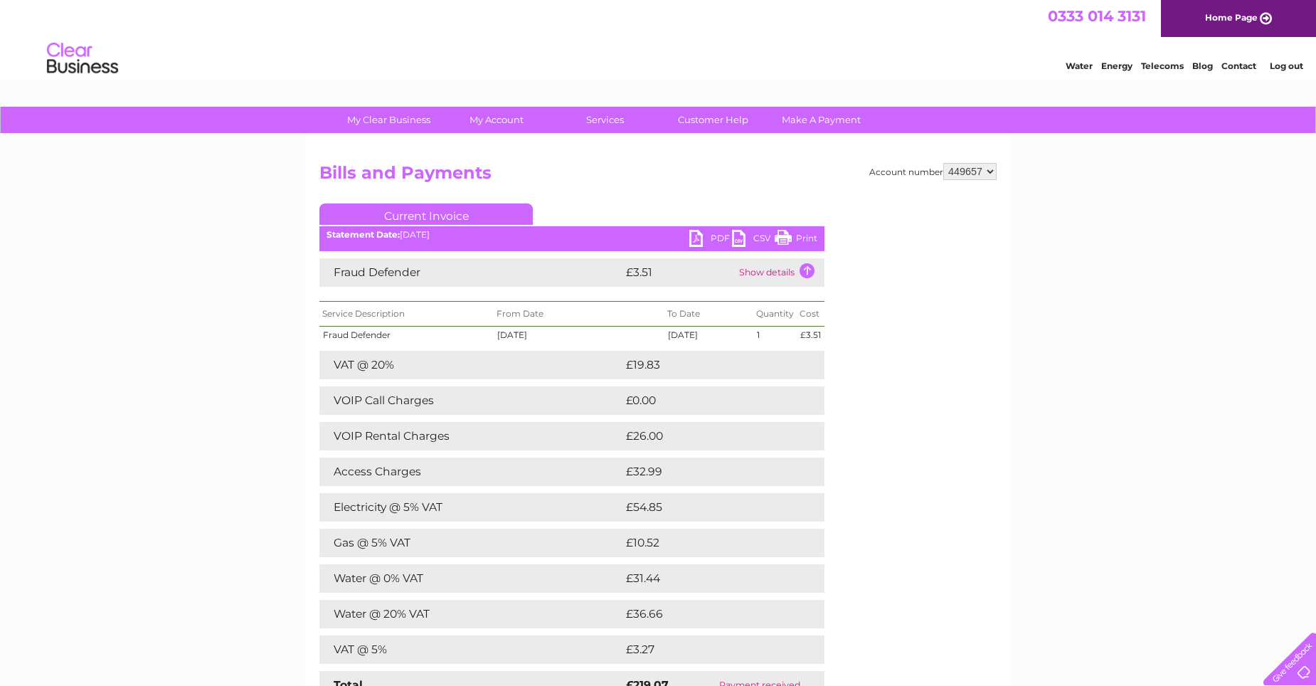
click at [808, 270] on td "Show details" at bounding box center [780, 272] width 89 height 28
